Goal: Information Seeking & Learning: Find specific fact

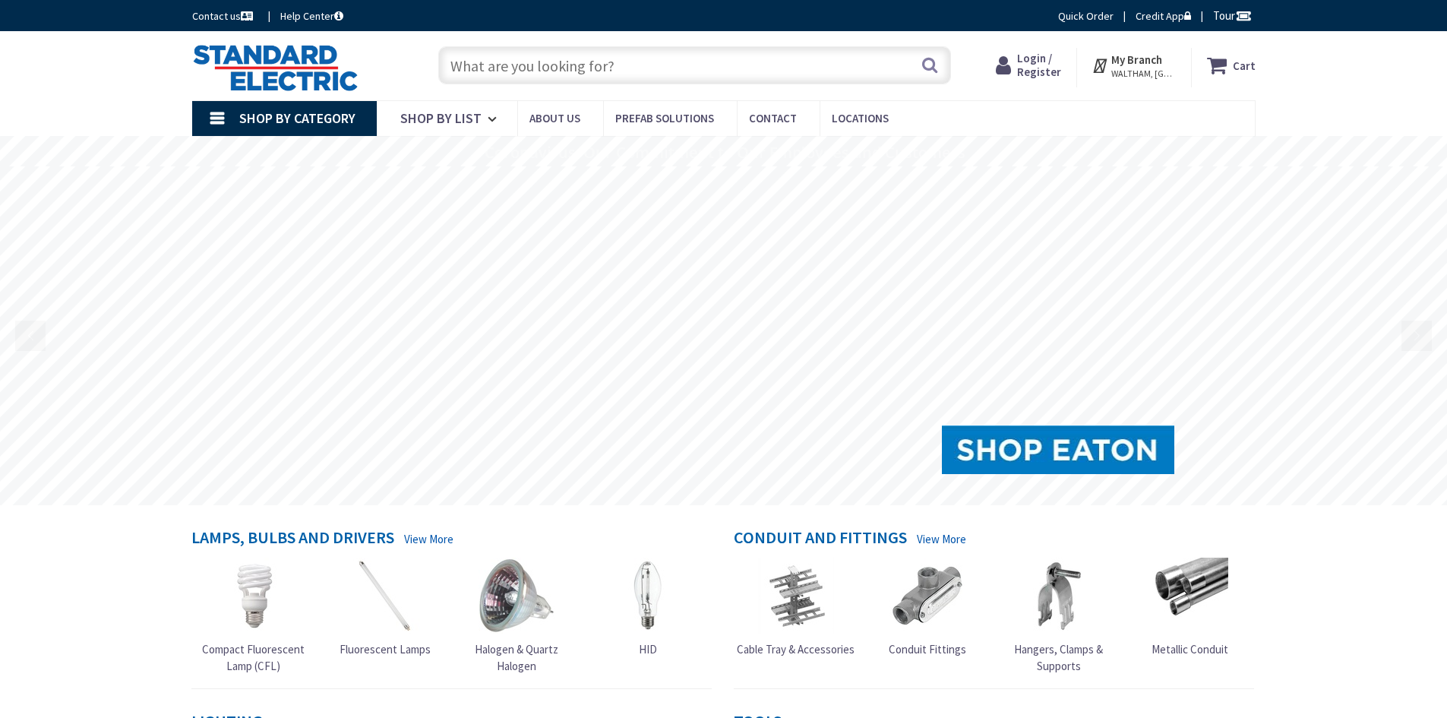
type input "[GEOGRAPHIC_DATA], [GEOGRAPHIC_DATA]"
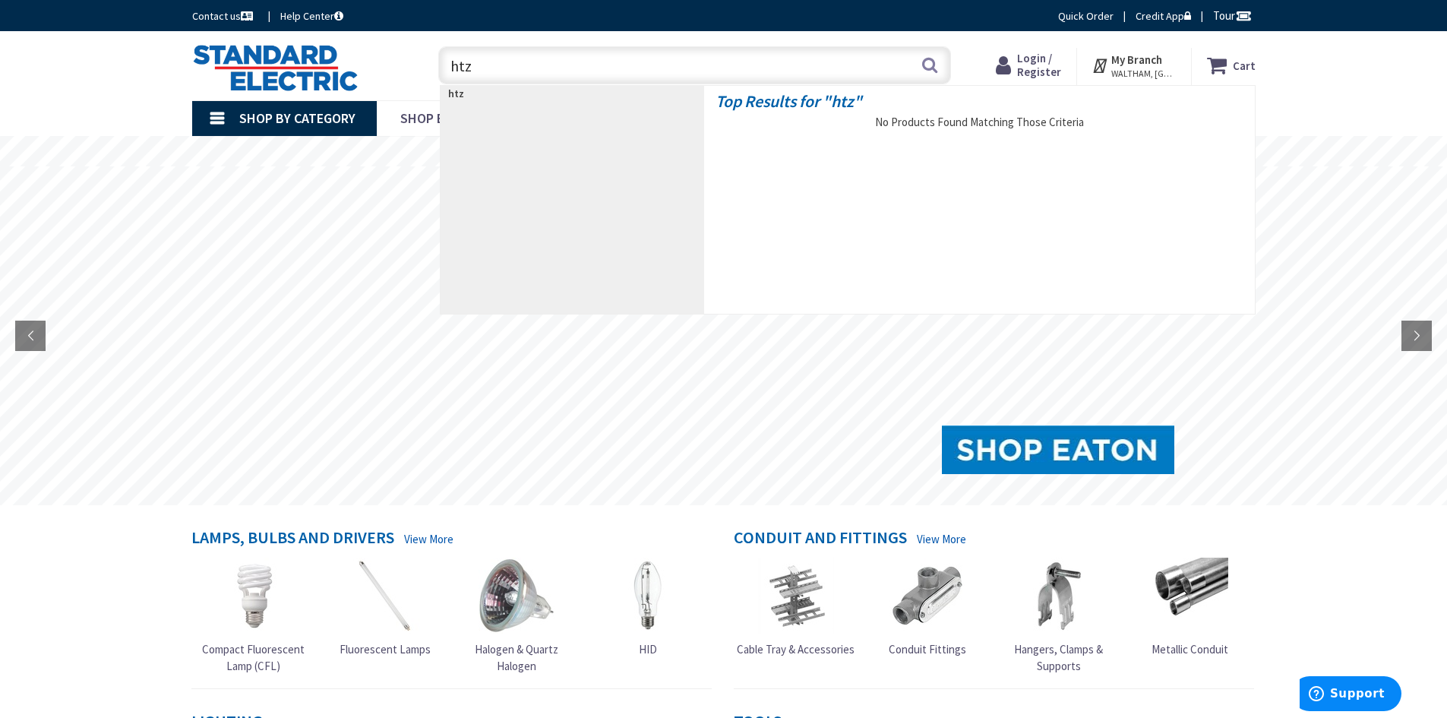
click at [523, 69] on input "htz" at bounding box center [694, 65] width 513 height 38
type input "htz6"
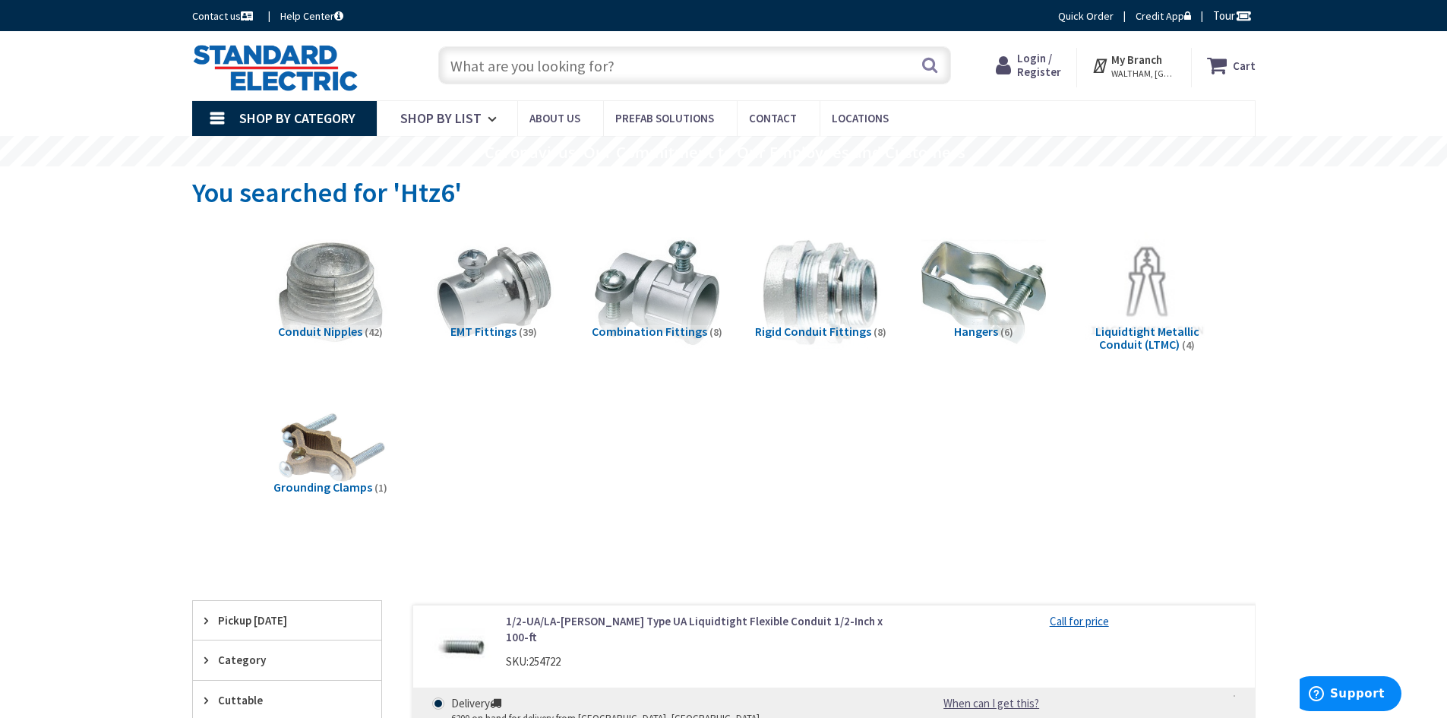
click at [515, 71] on input "text" at bounding box center [694, 65] width 513 height 38
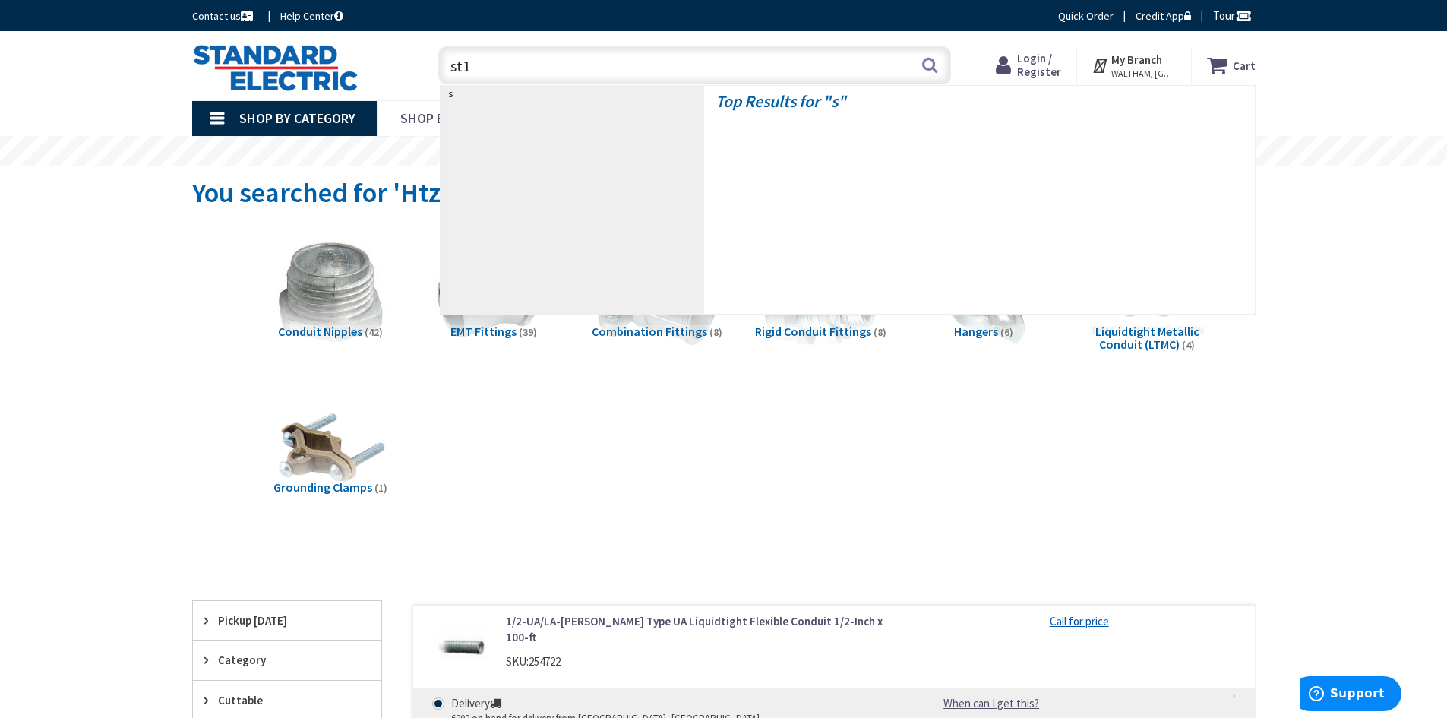
type input "st10"
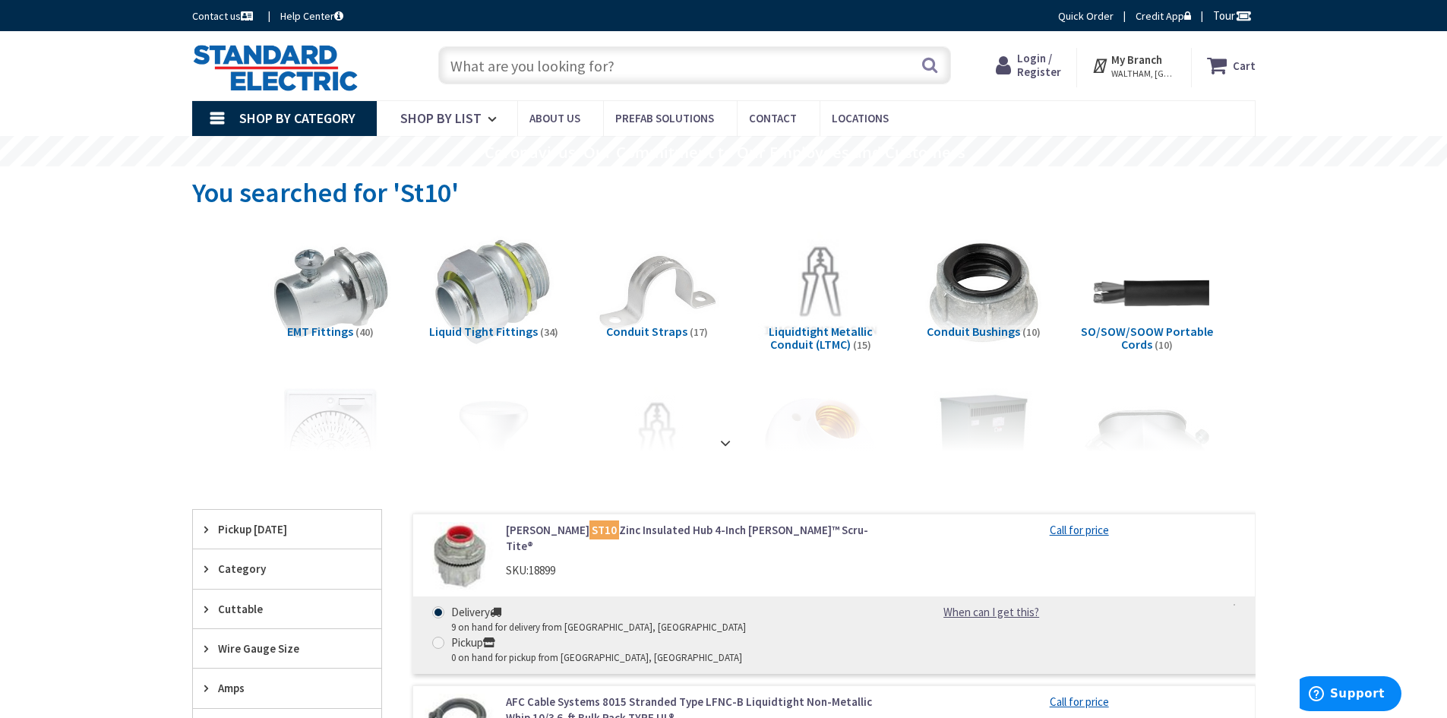
click at [537, 68] on input "text" at bounding box center [694, 65] width 513 height 38
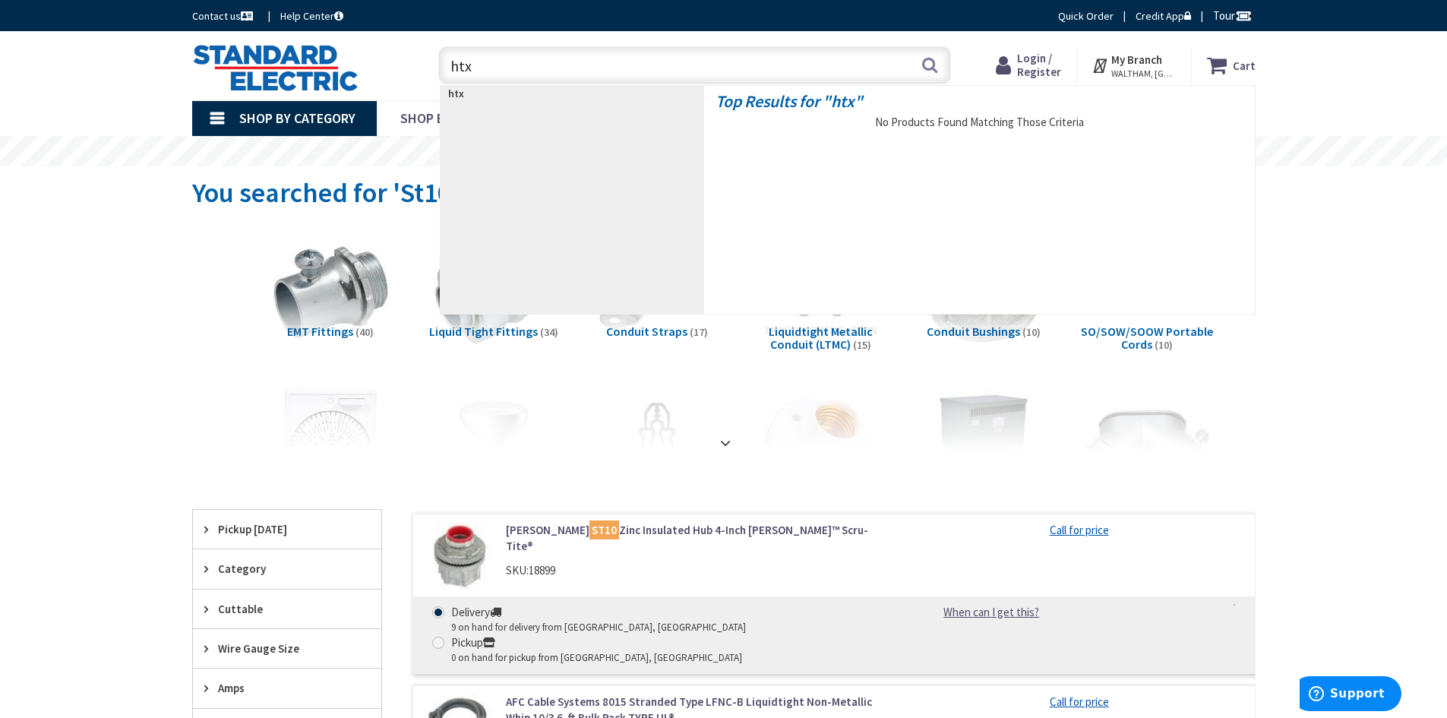
click at [497, 67] on input "htx" at bounding box center [694, 65] width 513 height 38
type input "htz"
